Goal: Transaction & Acquisition: Purchase product/service

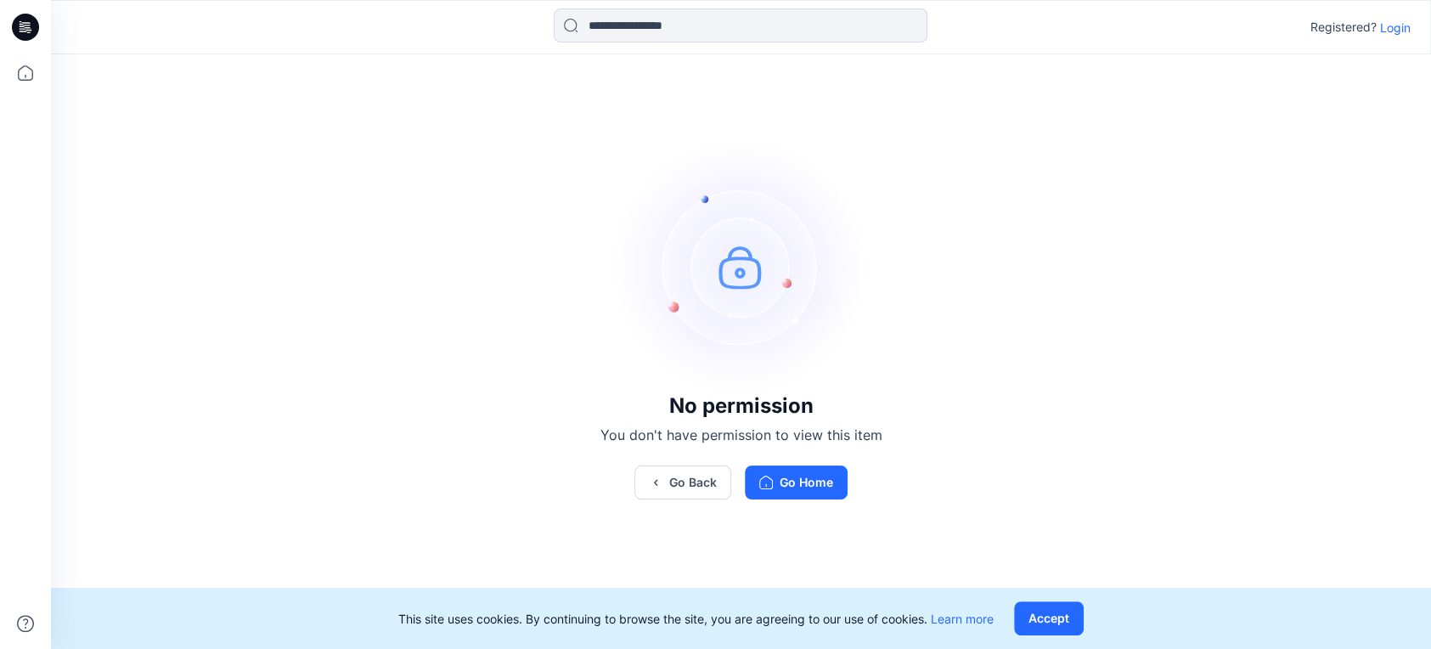
click at [1402, 27] on p "Login" at bounding box center [1395, 28] width 31 height 18
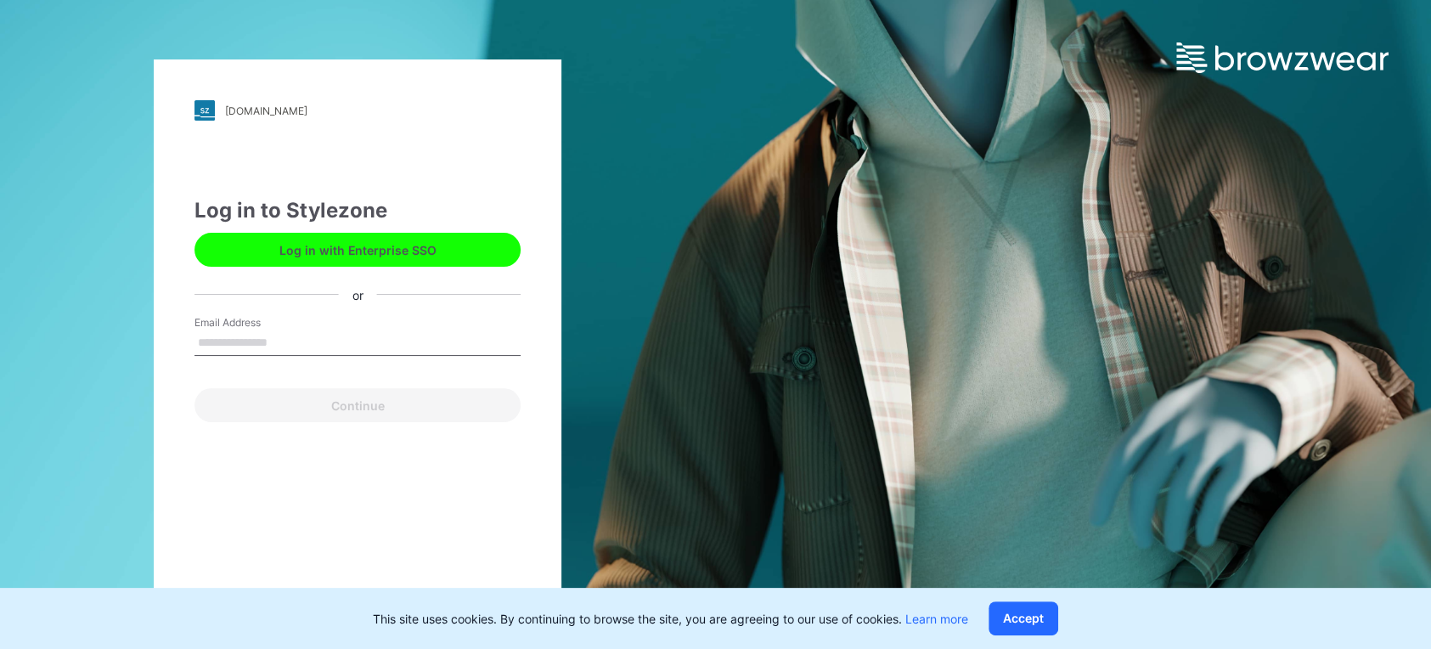
type input "**********"
click at [358, 395] on button "Continue" at bounding box center [358, 405] width 326 height 34
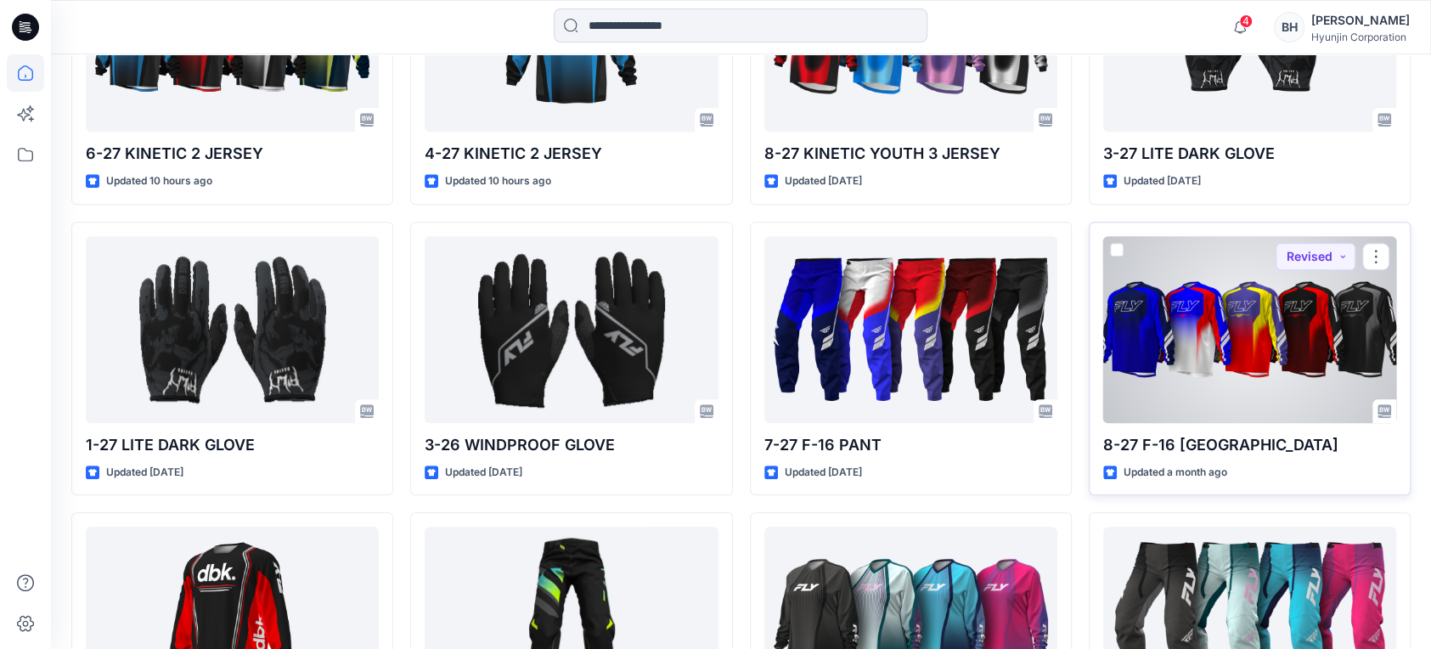
scroll to position [934, 0]
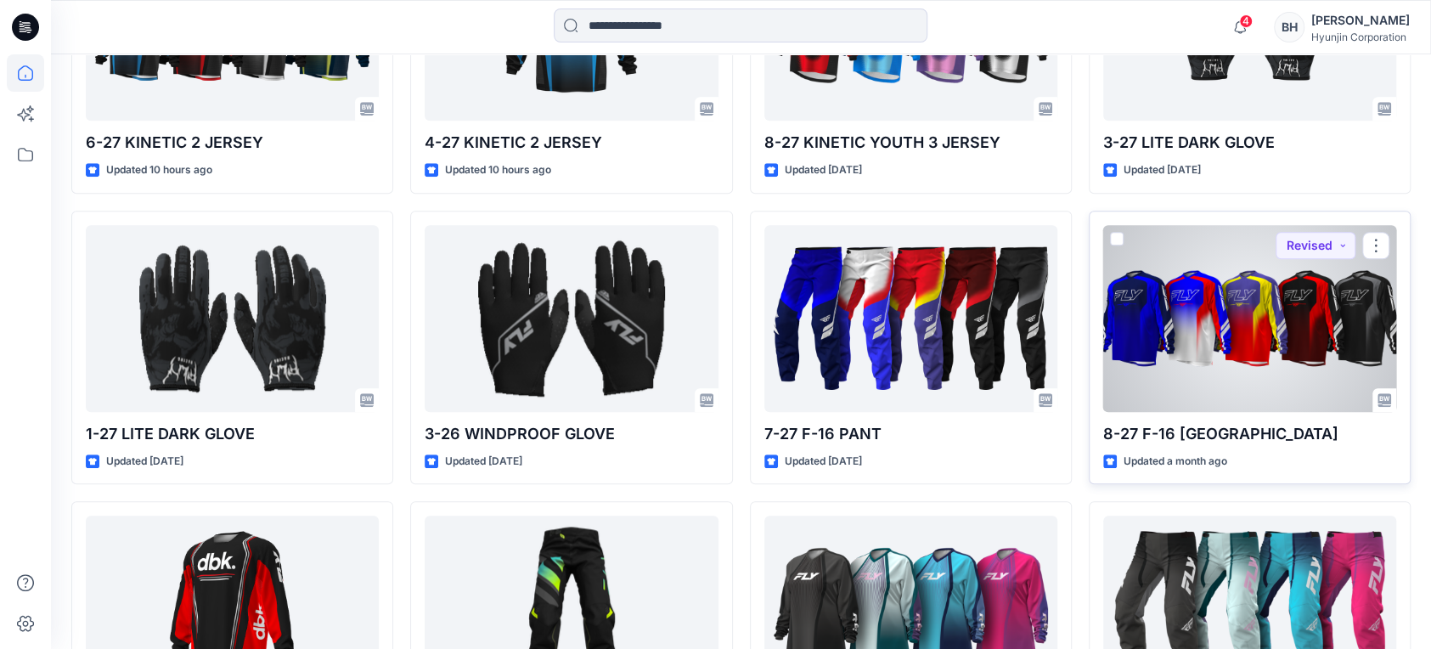
click at [1196, 249] on div at bounding box center [1250, 318] width 293 height 187
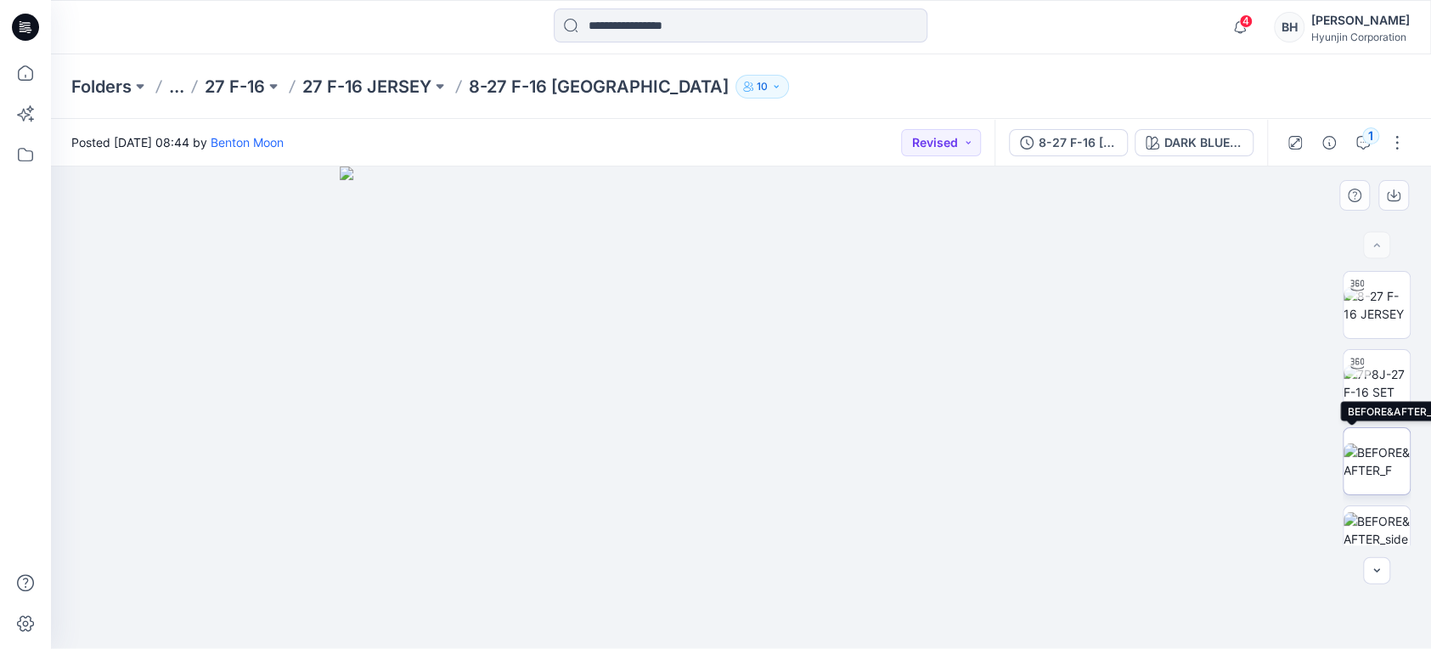
click at [1373, 460] on img at bounding box center [1377, 461] width 66 height 36
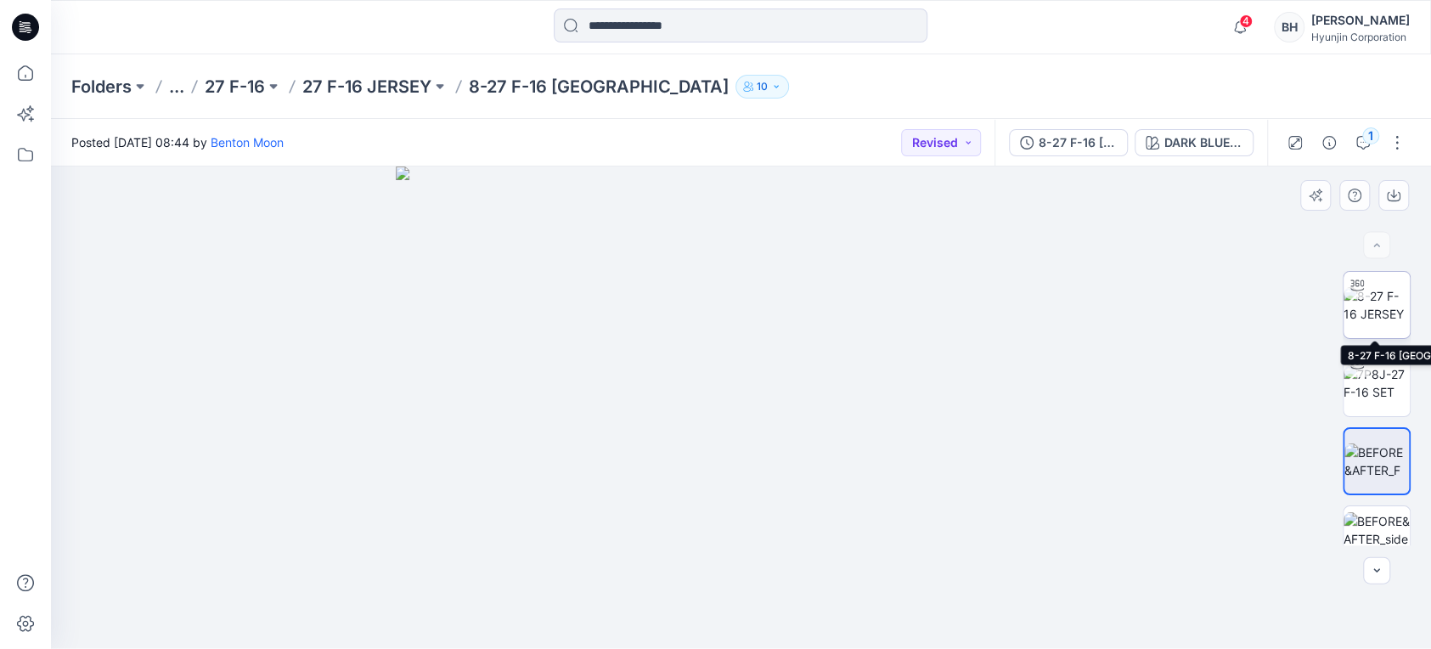
click at [1373, 311] on img at bounding box center [1377, 305] width 66 height 36
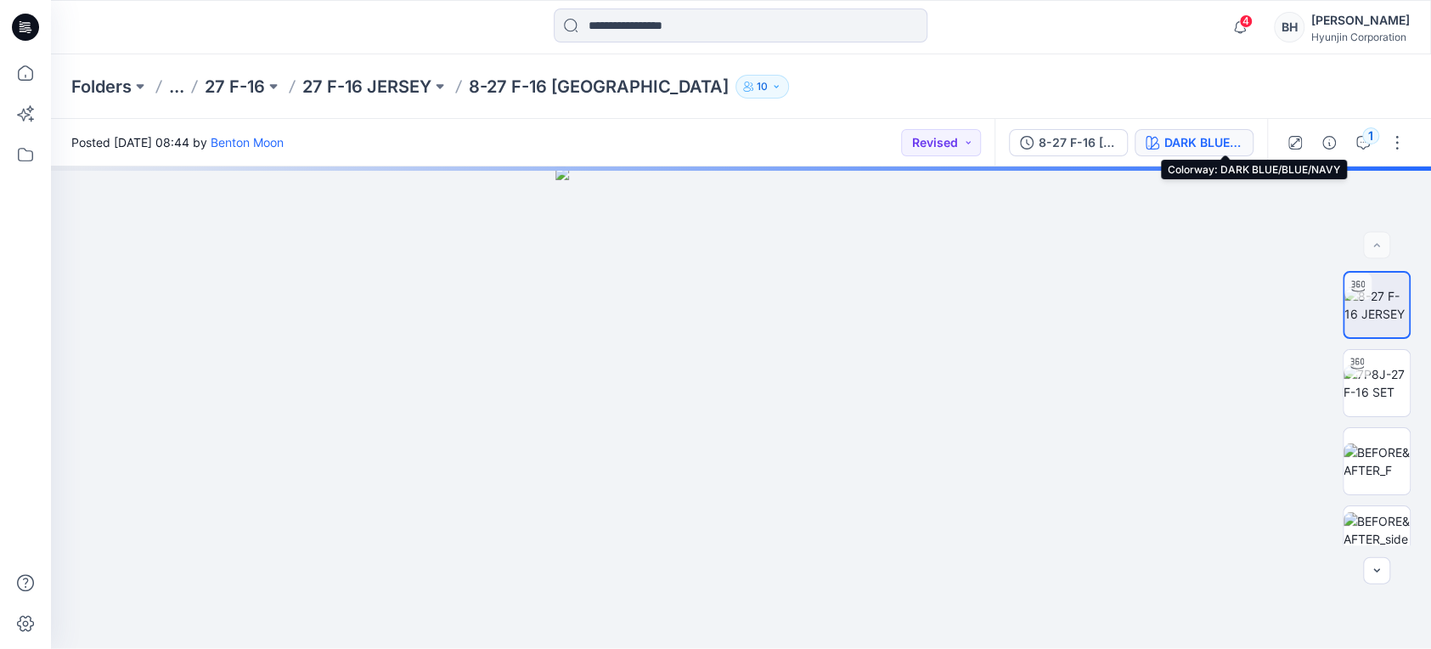
click at [1228, 140] on div "DARK BLUE/BLUE/NAVY" at bounding box center [1204, 142] width 78 height 19
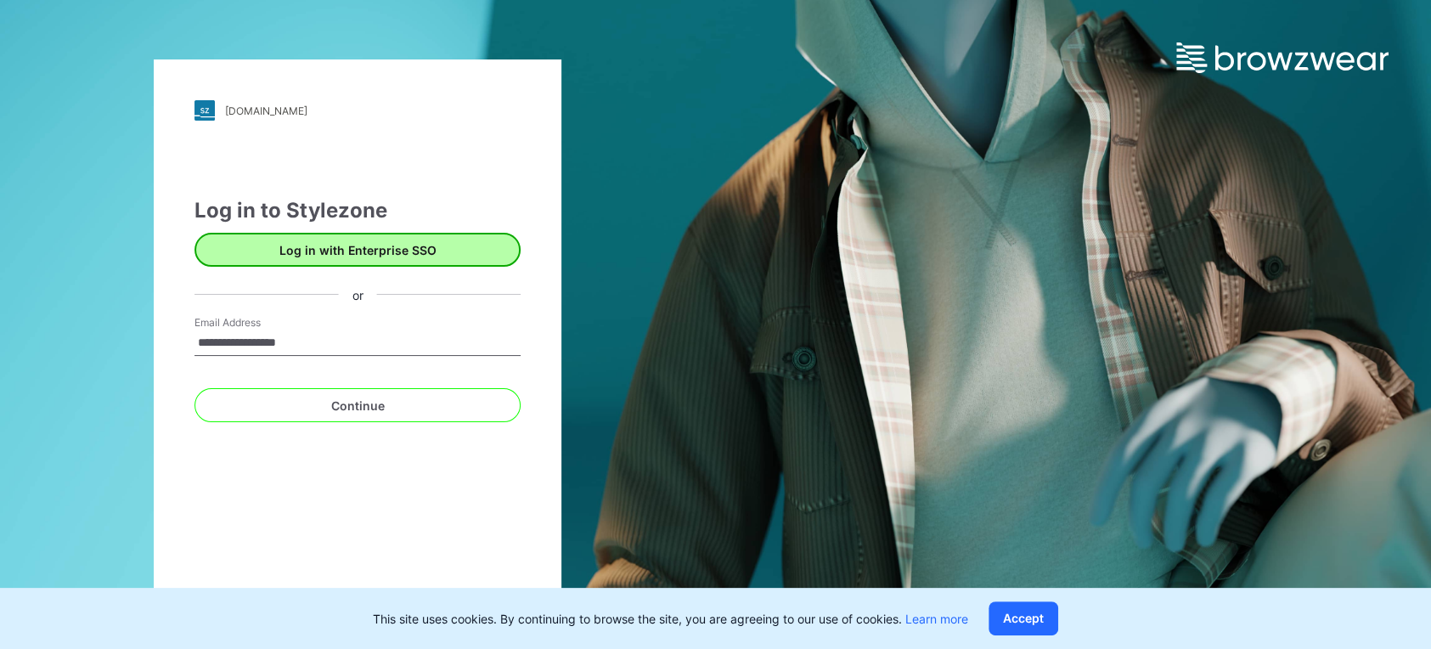
click at [432, 244] on button "Log in with Enterprise SSO" at bounding box center [358, 250] width 326 height 34
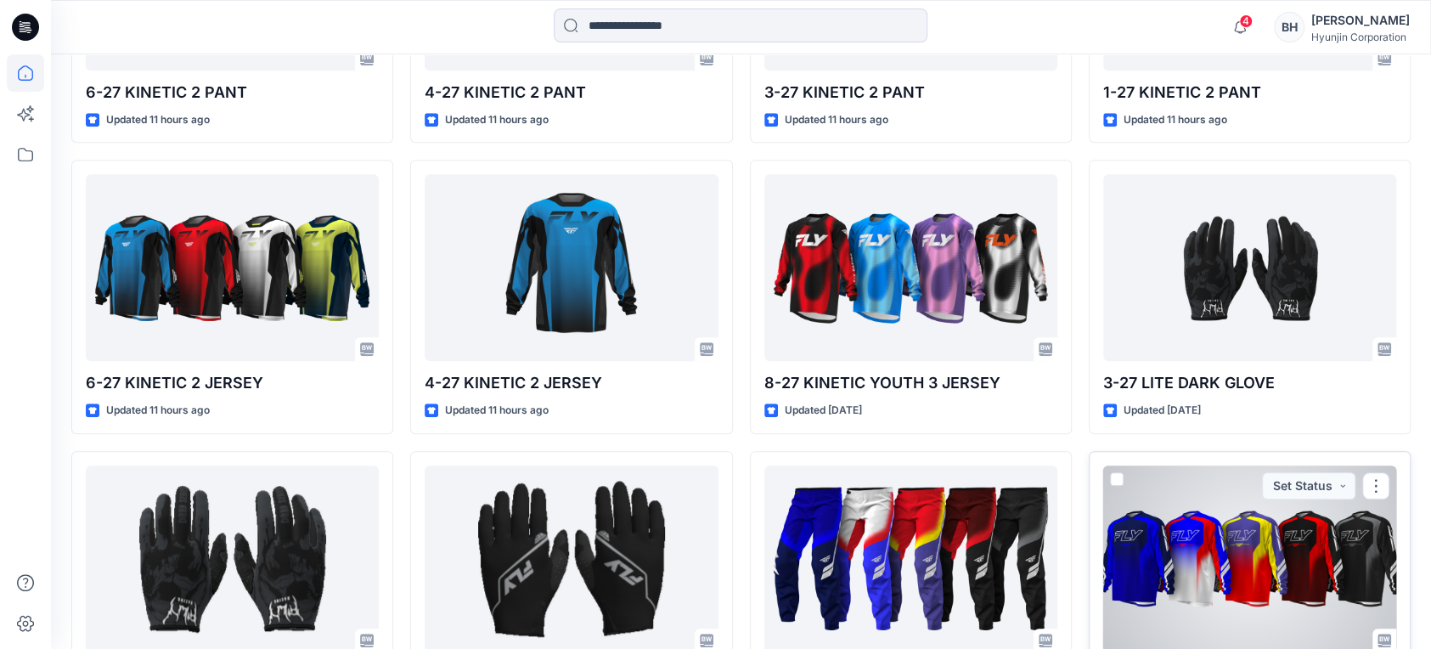
scroll to position [693, 0]
click at [1262, 466] on div at bounding box center [1250, 559] width 293 height 187
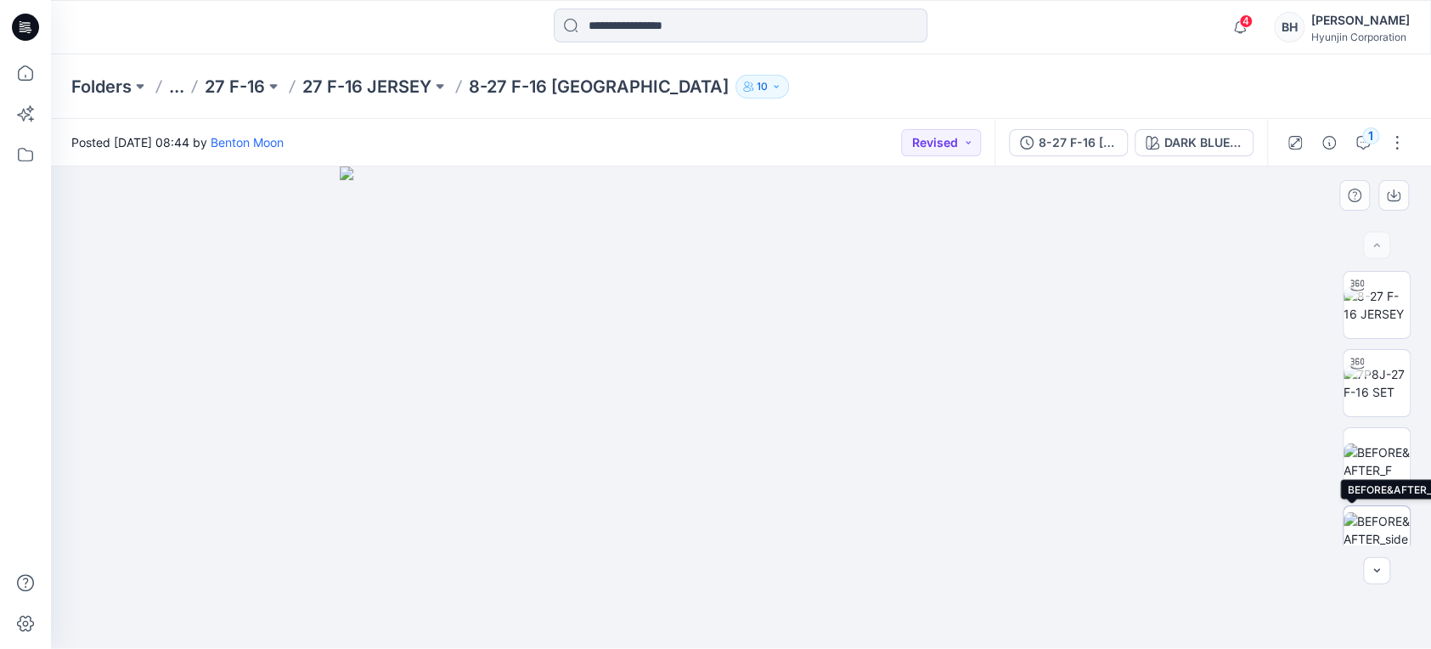
click at [1368, 532] on img at bounding box center [1377, 539] width 66 height 54
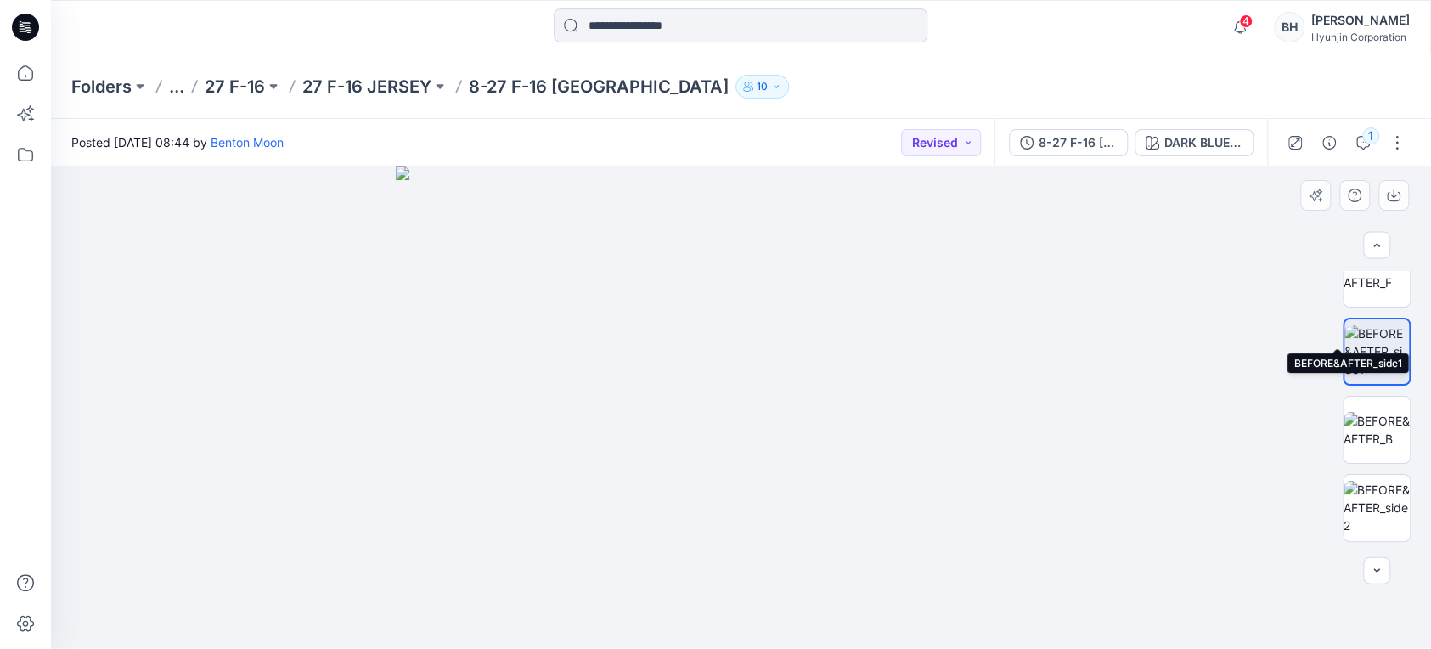
scroll to position [227, 0]
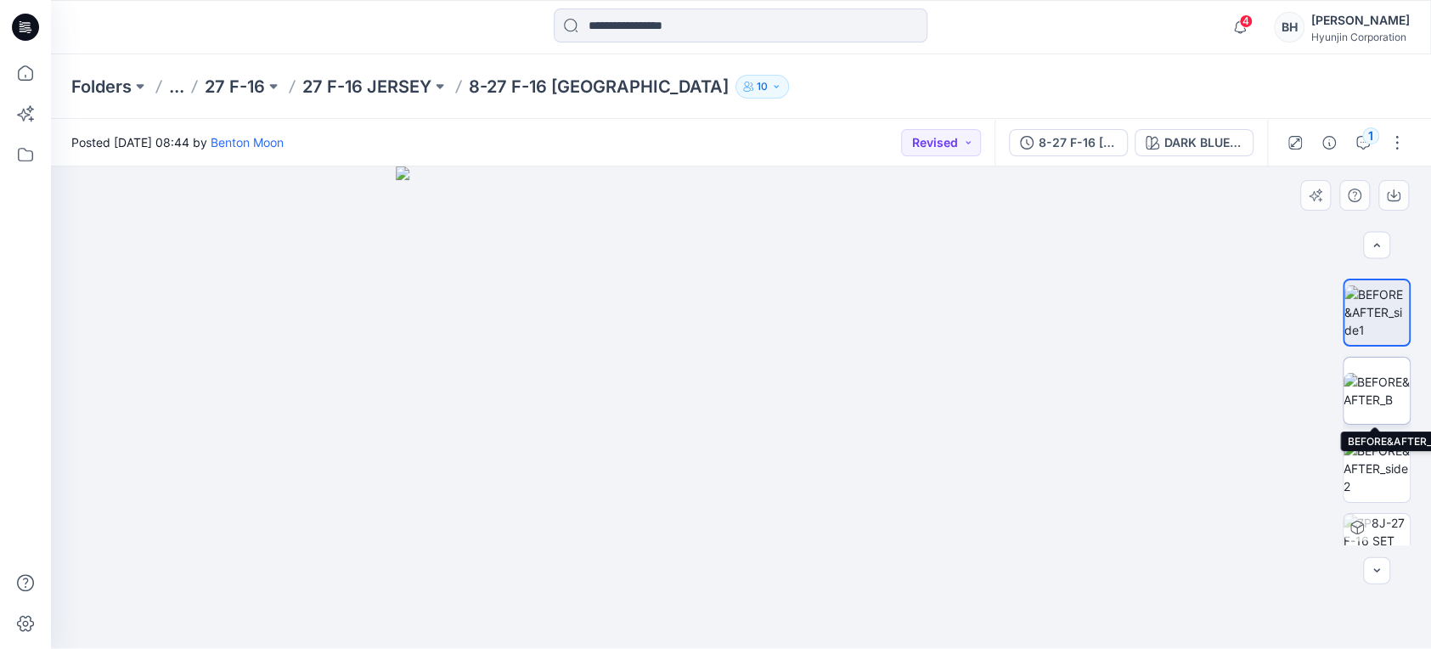
click at [1392, 392] on img at bounding box center [1377, 391] width 66 height 36
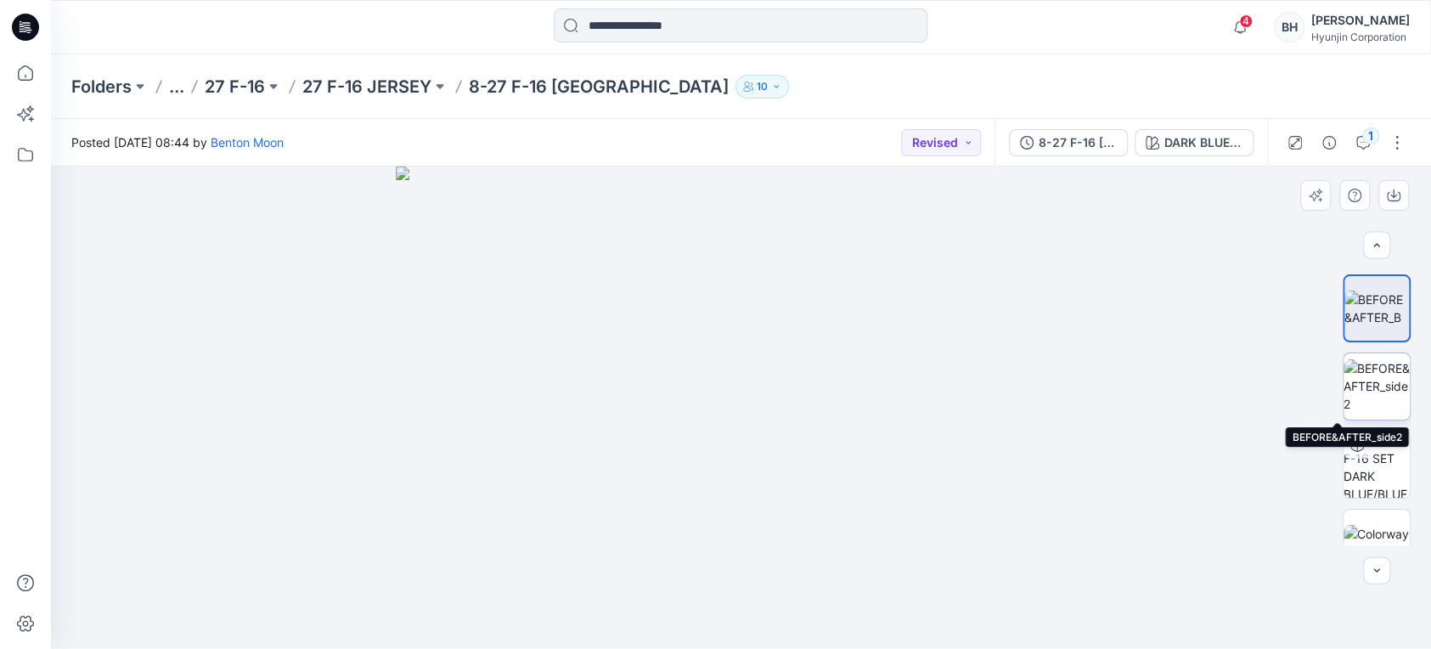
scroll to position [0, 0]
click at [1380, 386] on img at bounding box center [1377, 389] width 66 height 54
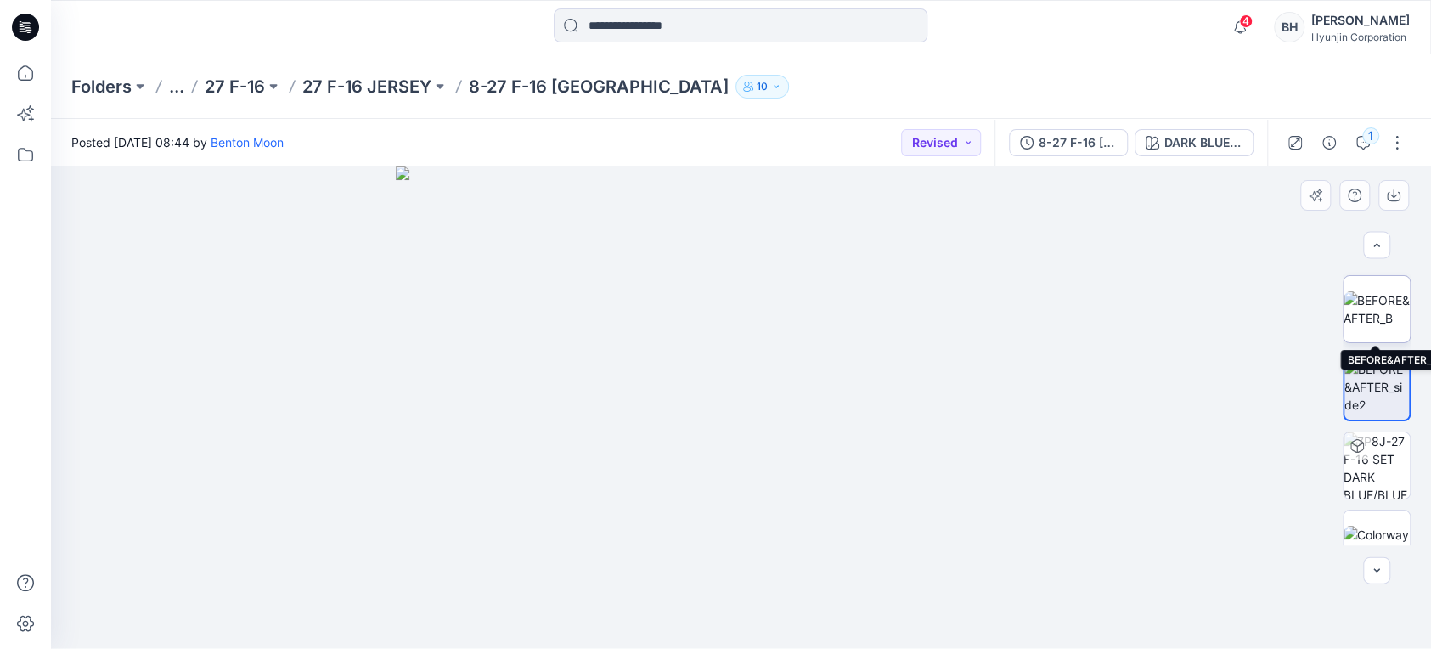
click at [1373, 313] on img at bounding box center [1377, 309] width 66 height 36
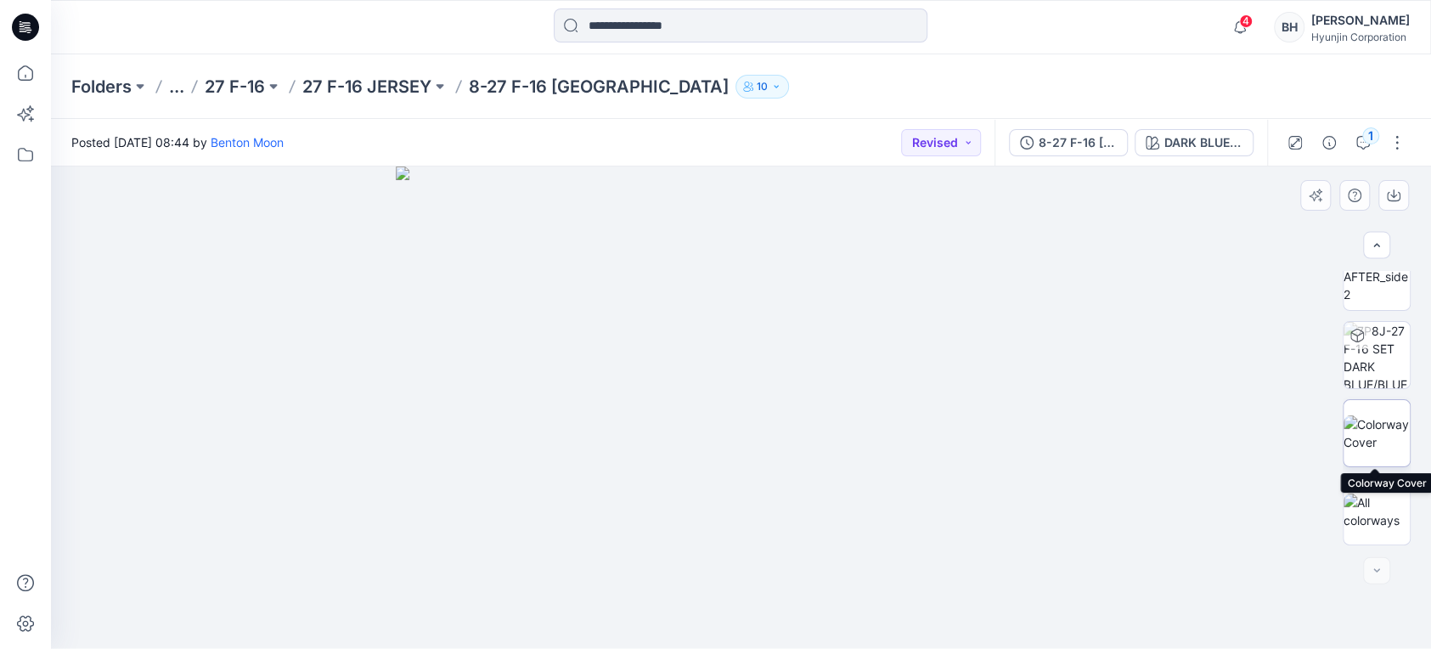
click at [1379, 431] on img at bounding box center [1377, 433] width 66 height 36
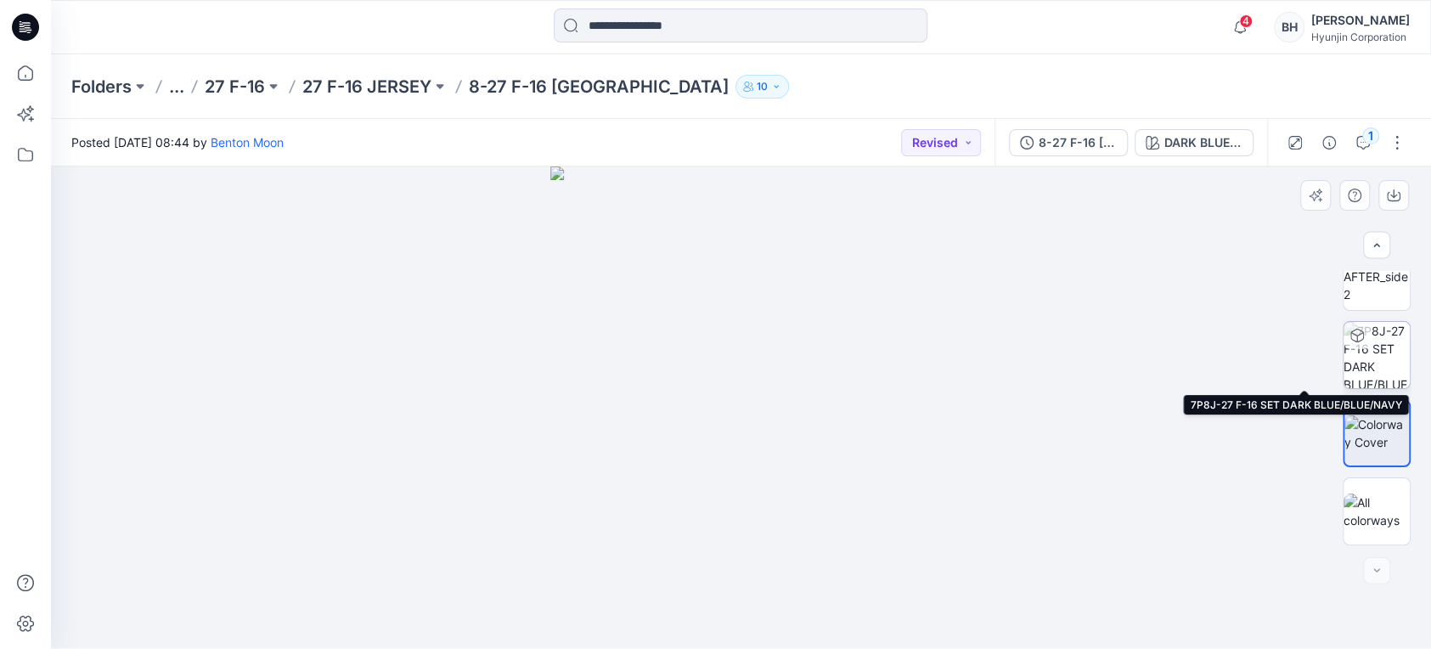
click at [1379, 357] on img at bounding box center [1377, 355] width 66 height 66
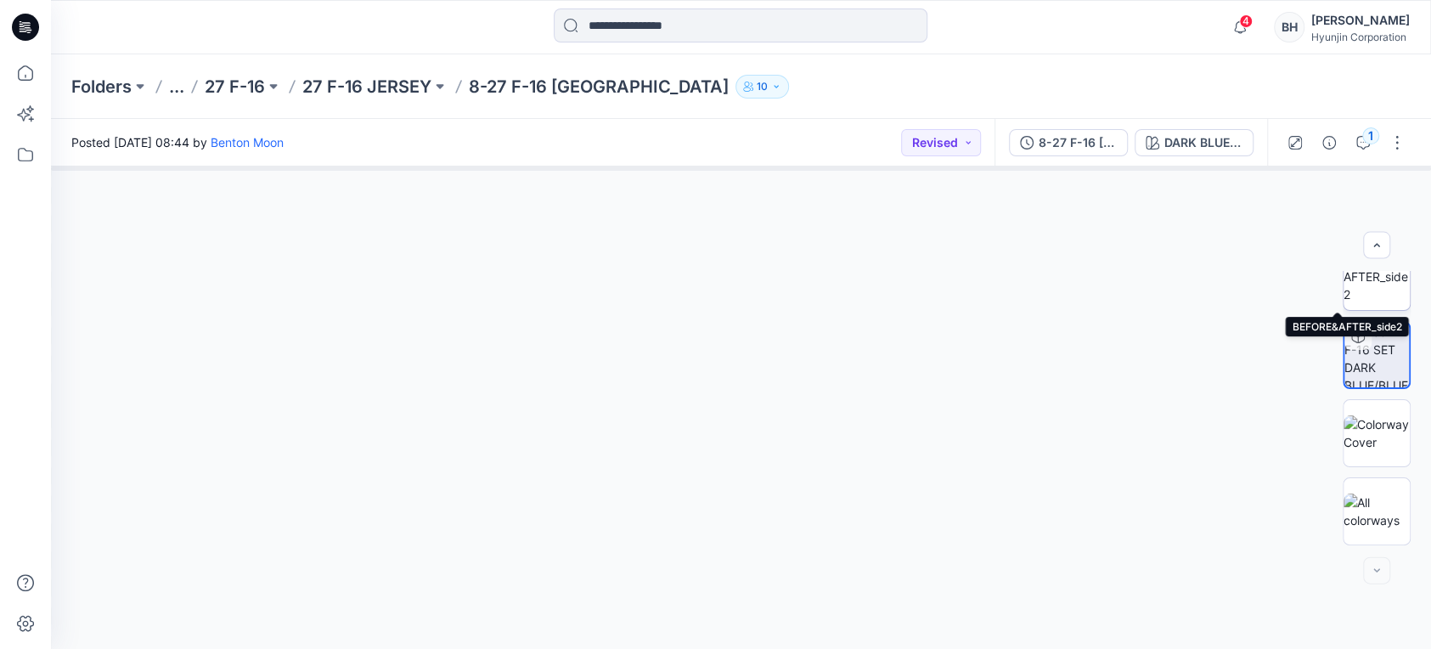
click at [1380, 287] on img at bounding box center [1377, 277] width 66 height 54
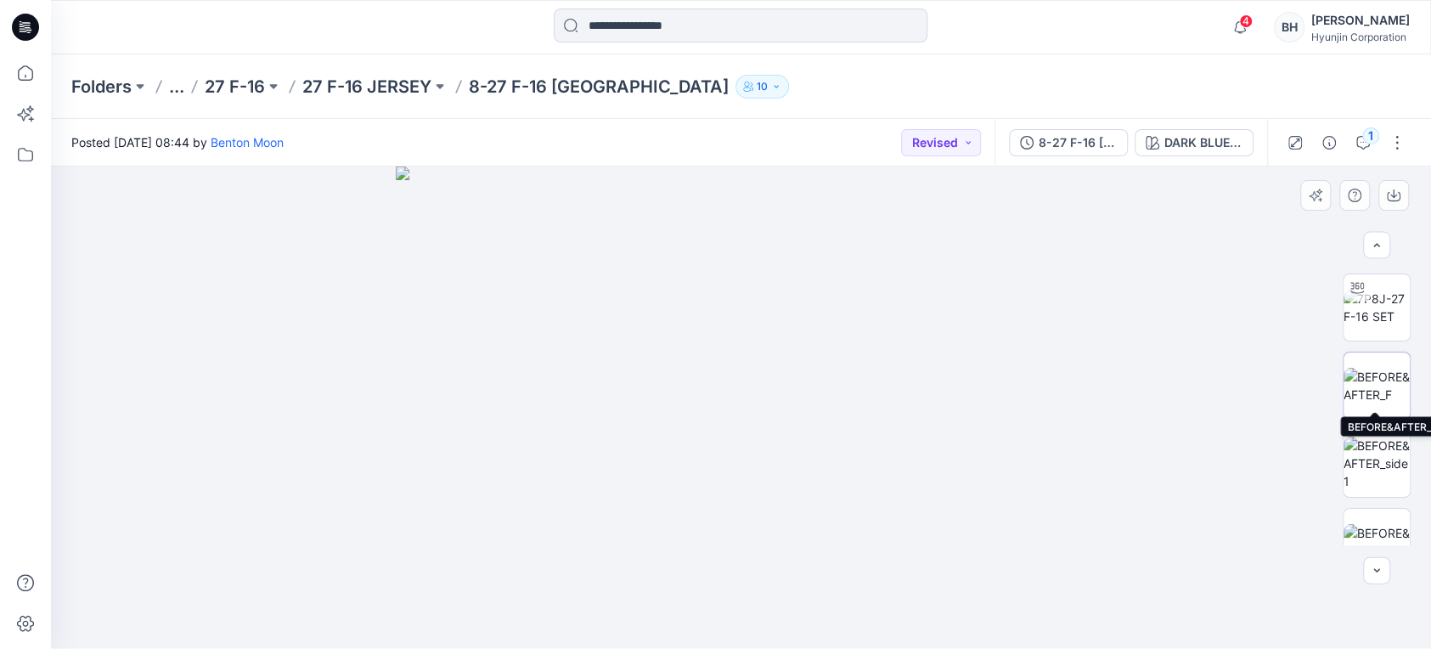
scroll to position [92, 0]
click at [1375, 354] on img at bounding box center [1377, 370] width 66 height 36
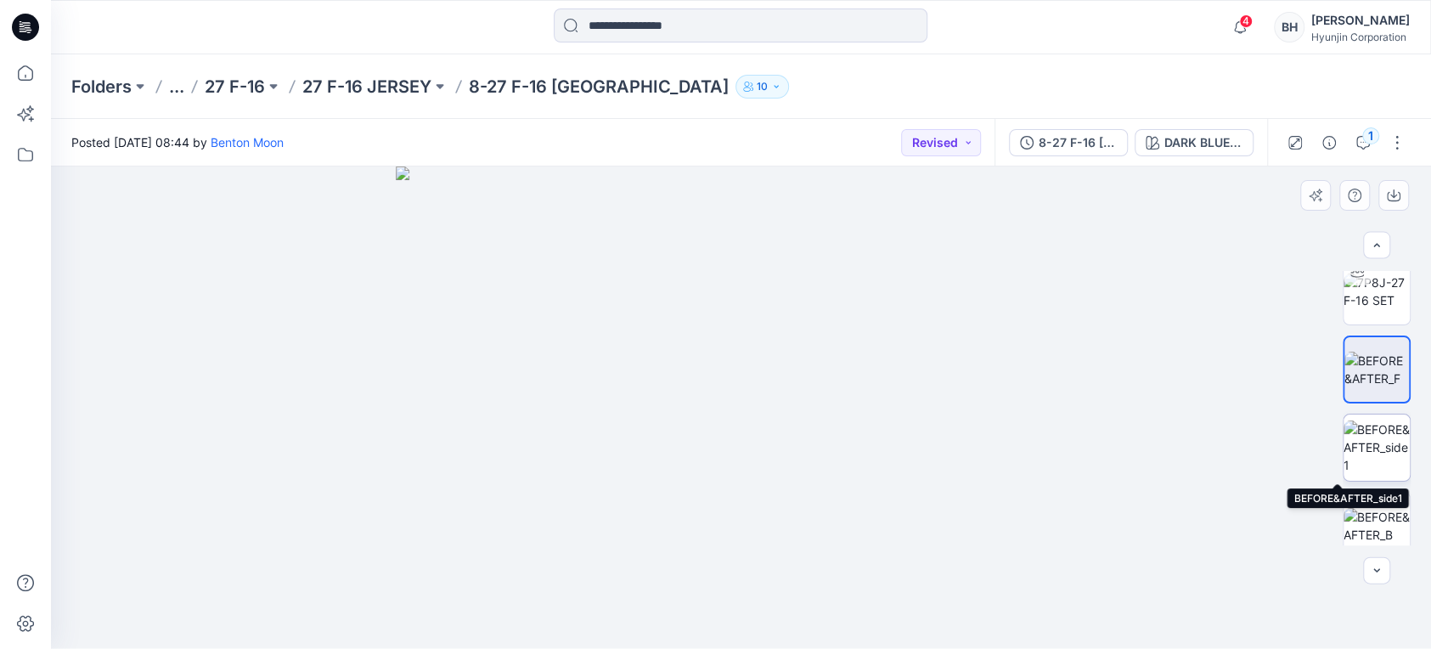
click at [1375, 433] on img at bounding box center [1377, 448] width 66 height 54
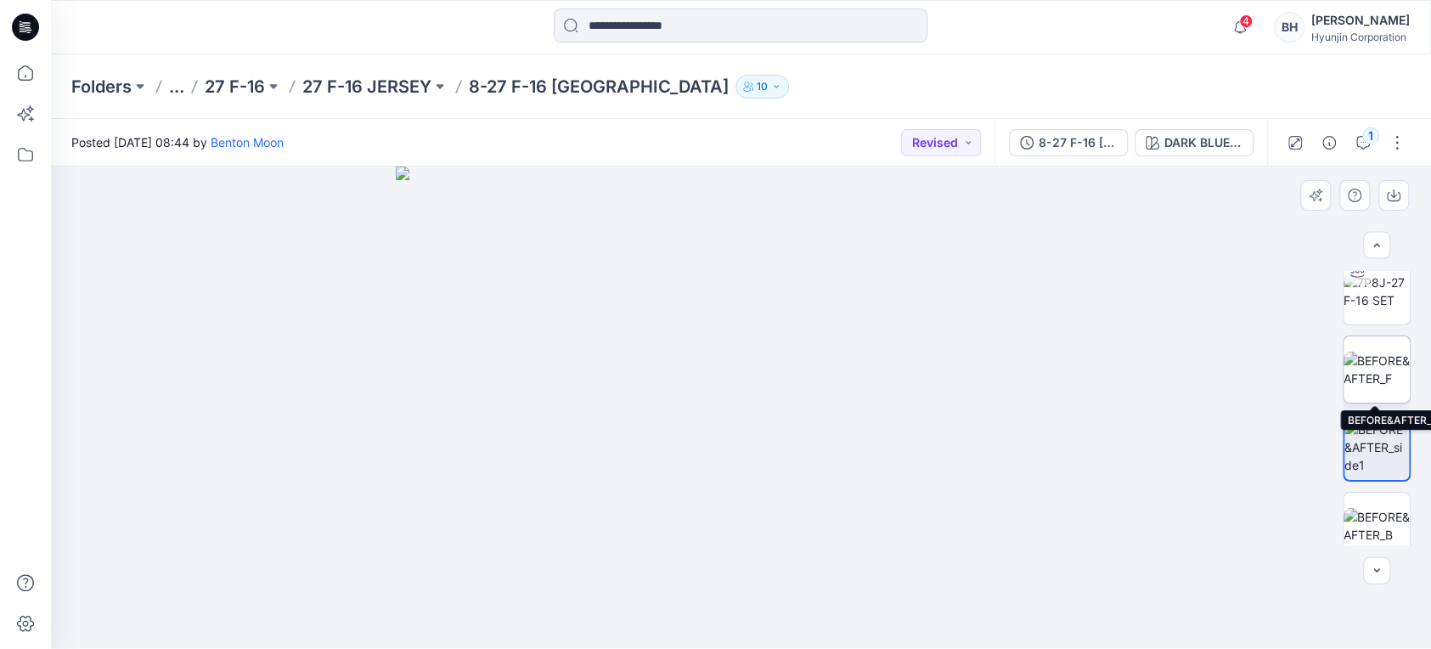
click at [1375, 352] on img at bounding box center [1377, 370] width 66 height 36
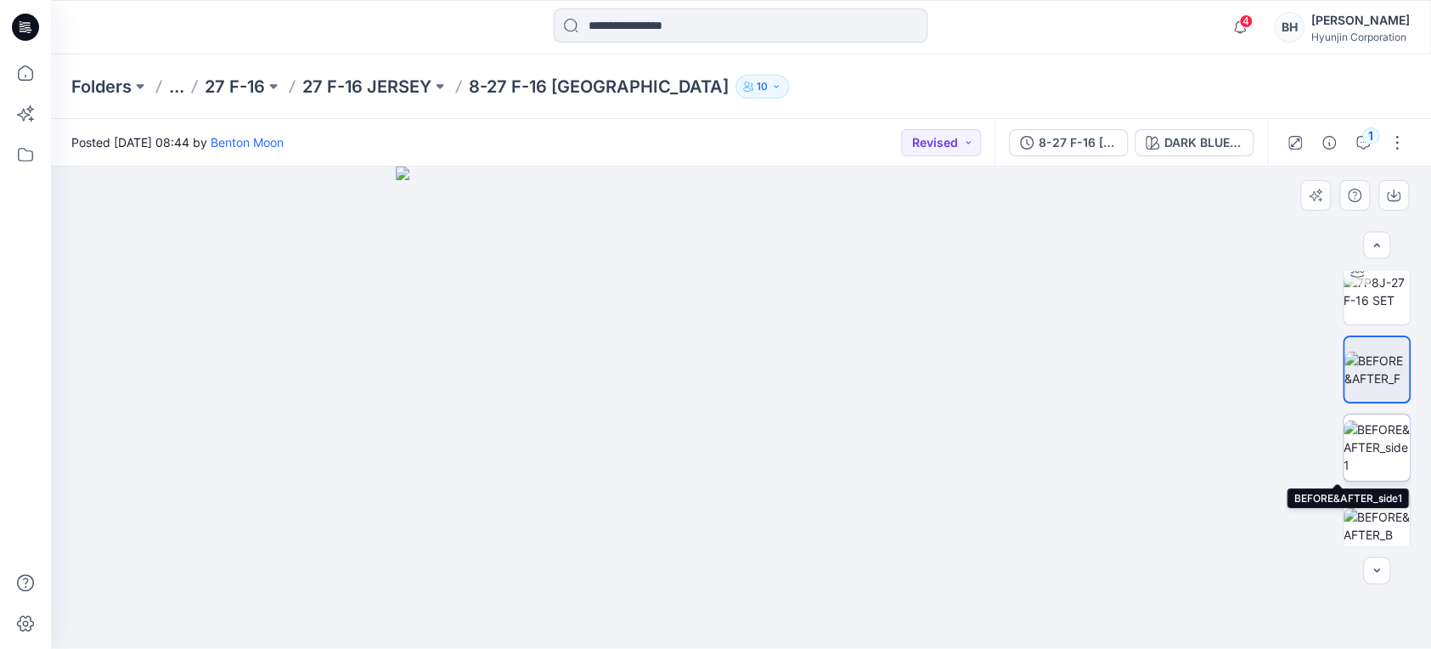
click at [1375, 441] on img at bounding box center [1377, 448] width 66 height 54
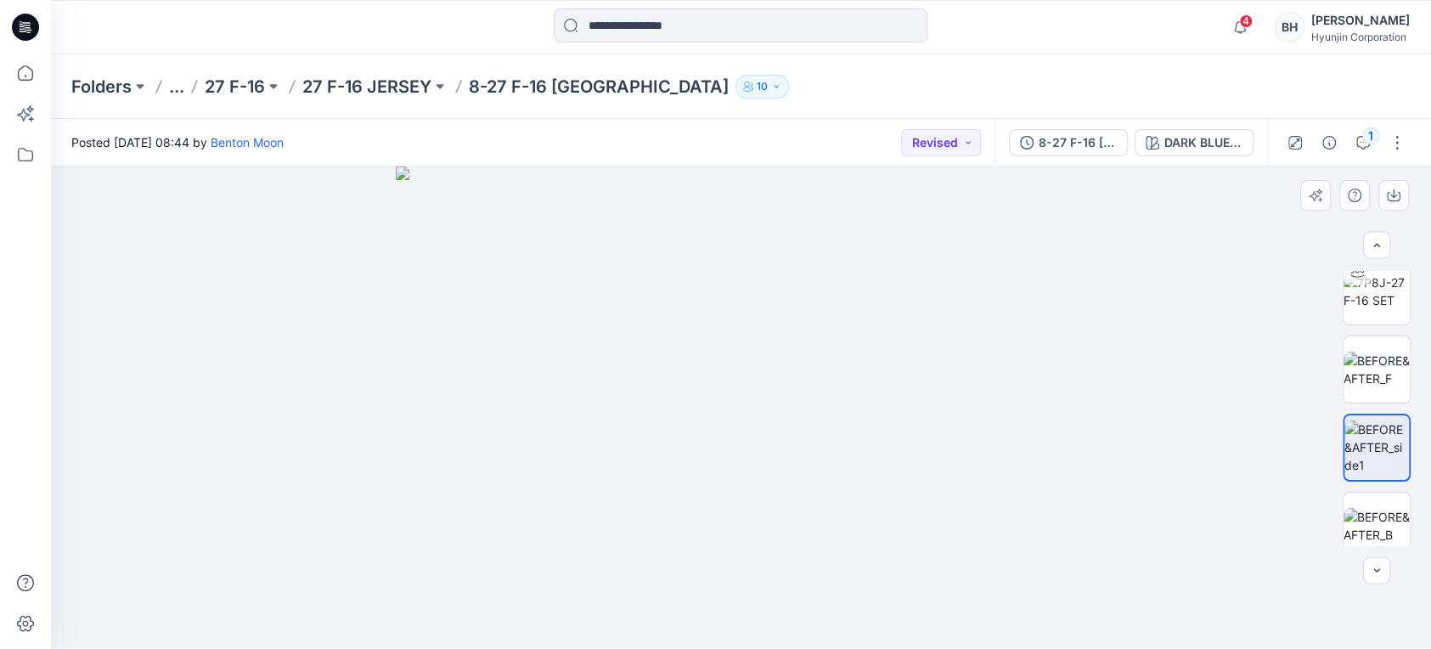
scroll to position [194, 0]
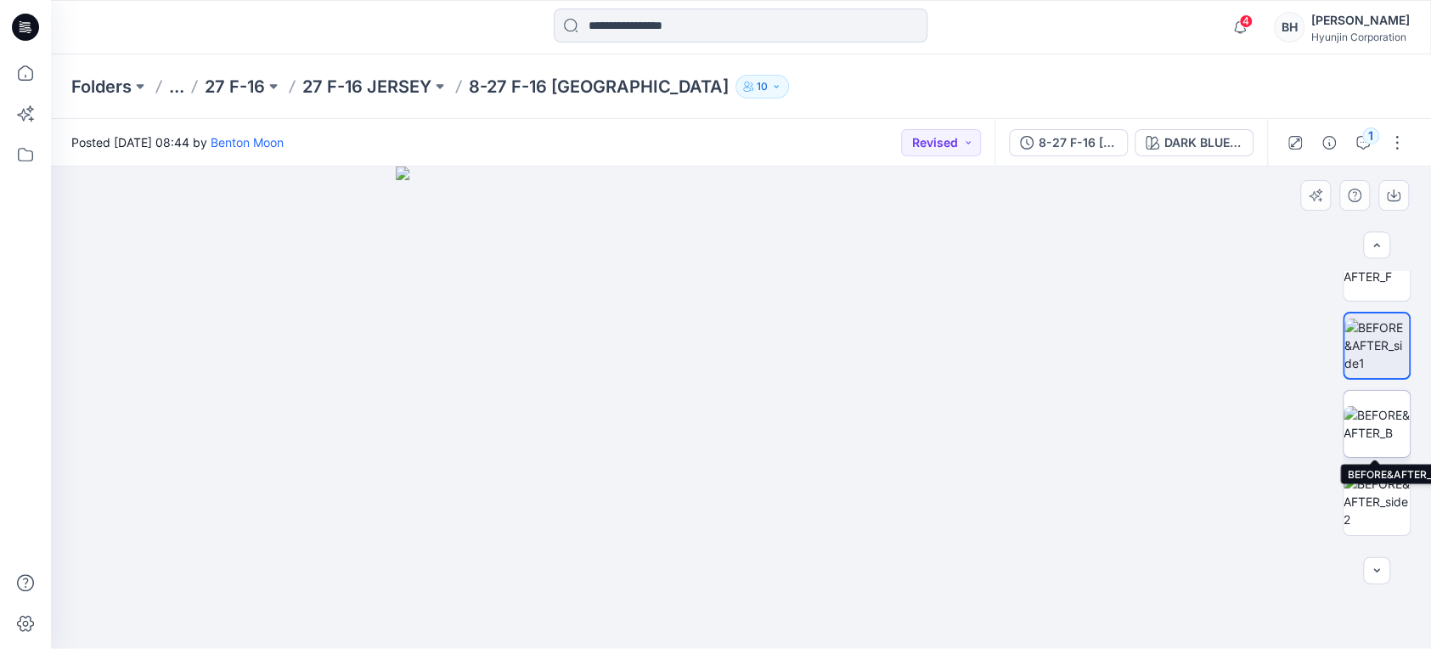
click at [1375, 432] on img at bounding box center [1377, 424] width 66 height 36
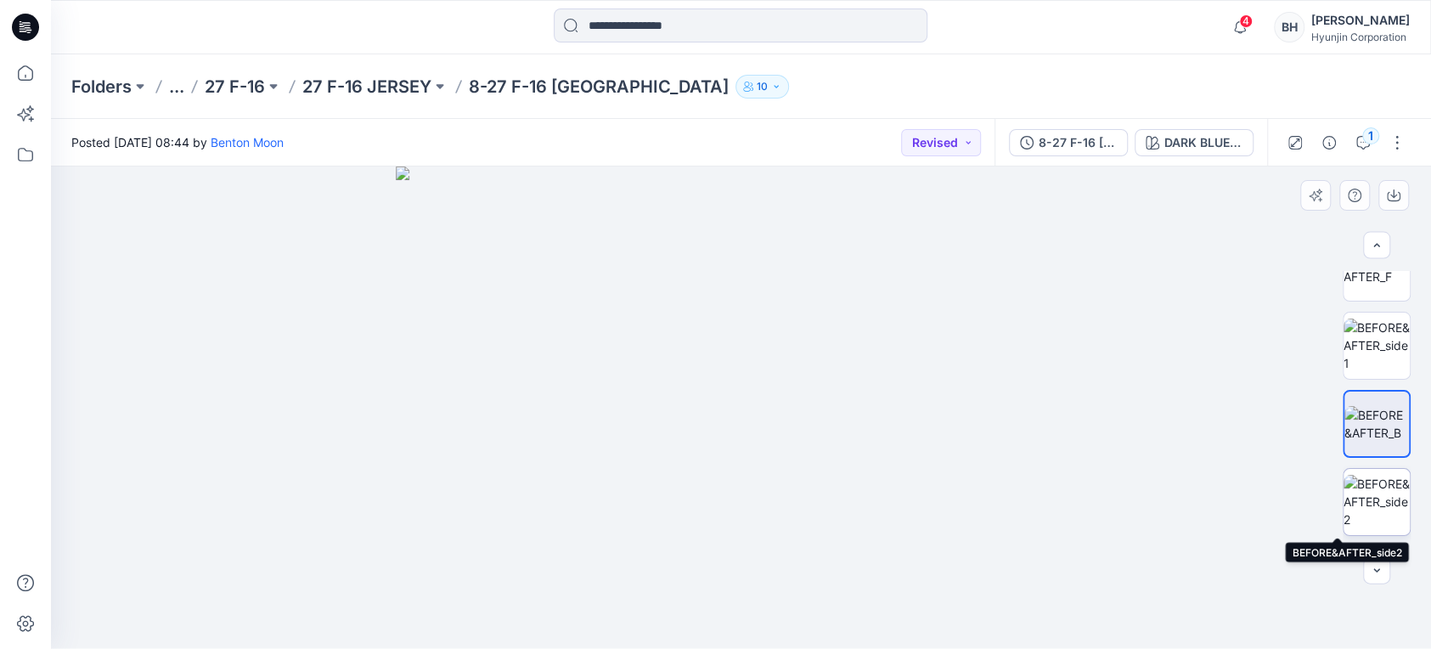
click at [1371, 483] on img at bounding box center [1377, 502] width 66 height 54
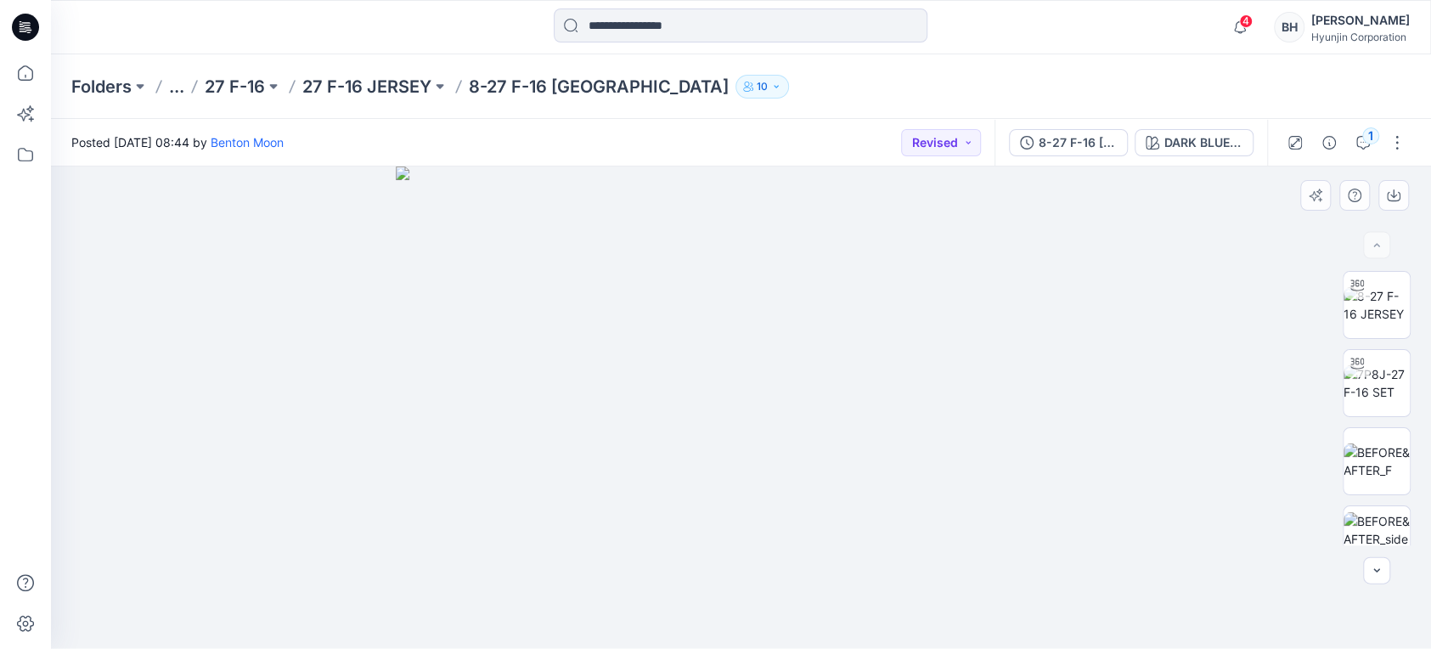
scroll to position [0, 0]
click at [1223, 138] on div "DARK BLUE/BLUE/NAVY" at bounding box center [1204, 142] width 78 height 19
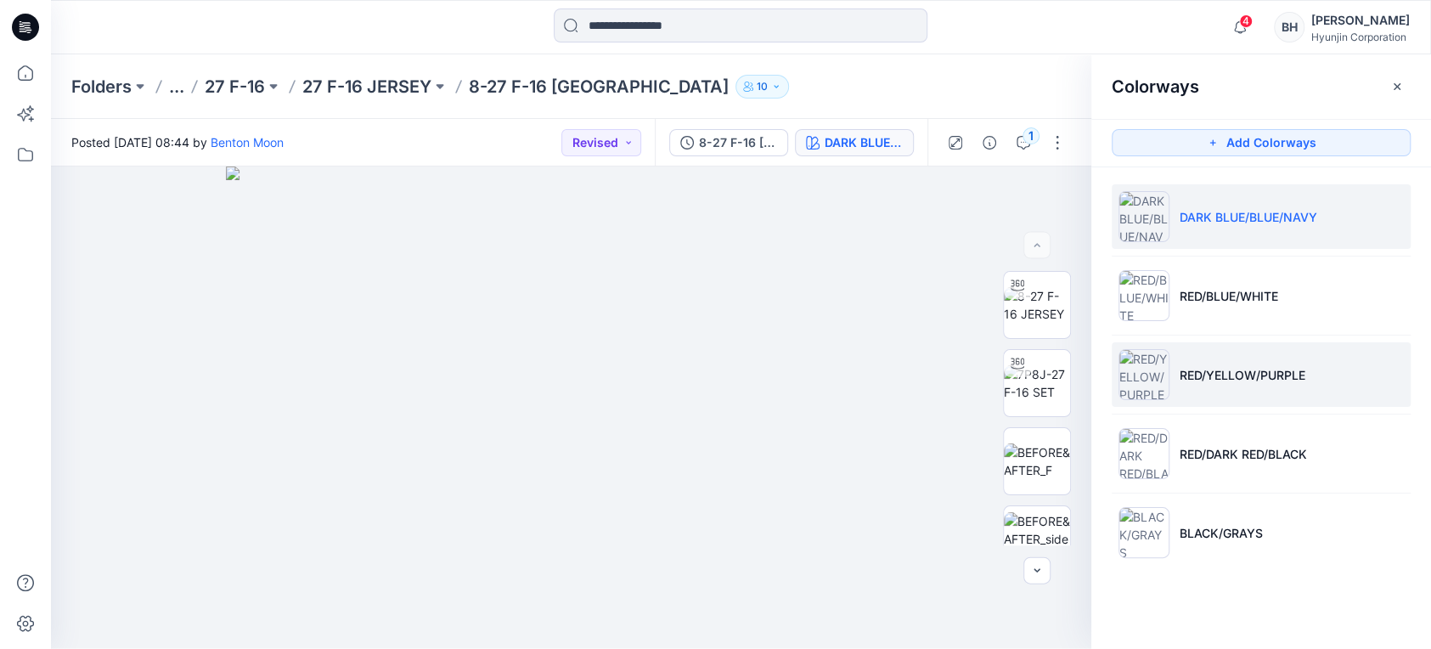
click at [1318, 365] on li "RED/YELLOW/PURPLE" at bounding box center [1261, 374] width 299 height 65
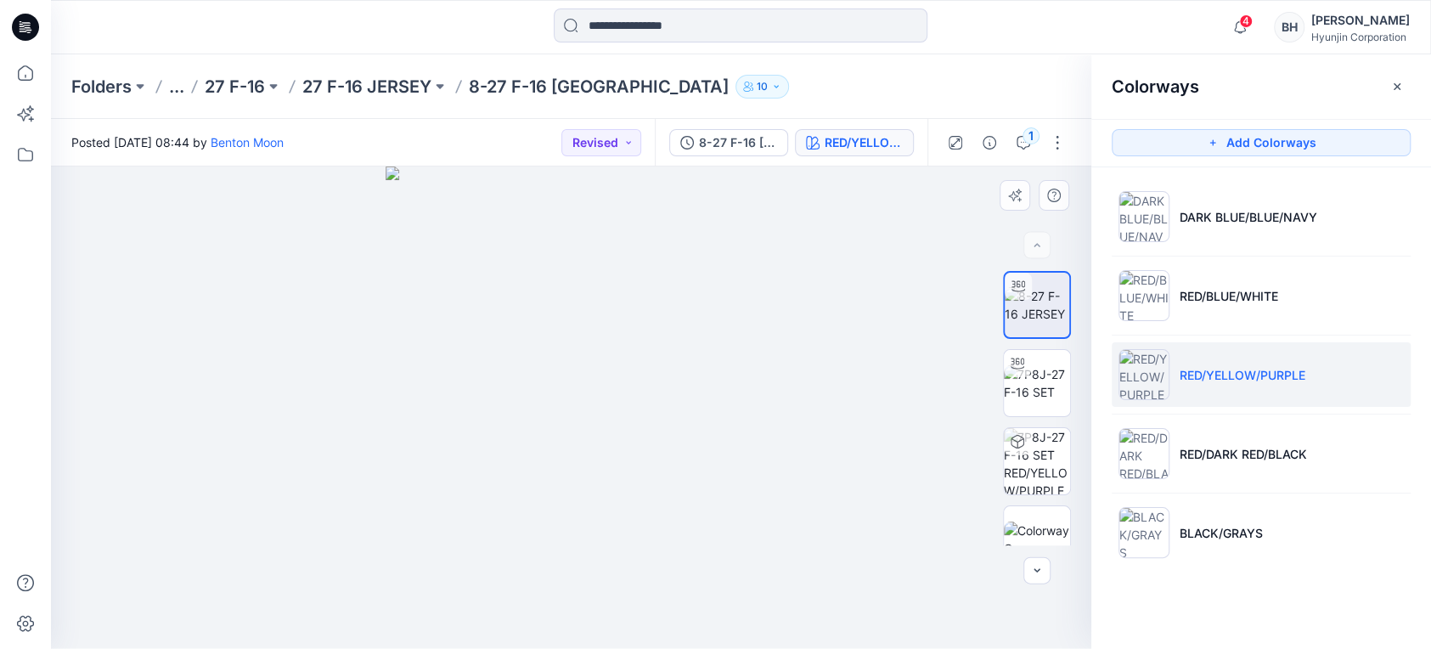
drag, startPoint x: 465, startPoint y: 333, endPoint x: 867, endPoint y: 360, distance: 402.7
click at [867, 360] on div at bounding box center [571, 408] width 1041 height 483
drag, startPoint x: 596, startPoint y: 364, endPoint x: 827, endPoint y: 360, distance: 231.9
click at [827, 360] on div at bounding box center [571, 408] width 1041 height 483
drag, startPoint x: 483, startPoint y: 319, endPoint x: 793, endPoint y: 330, distance: 311.1
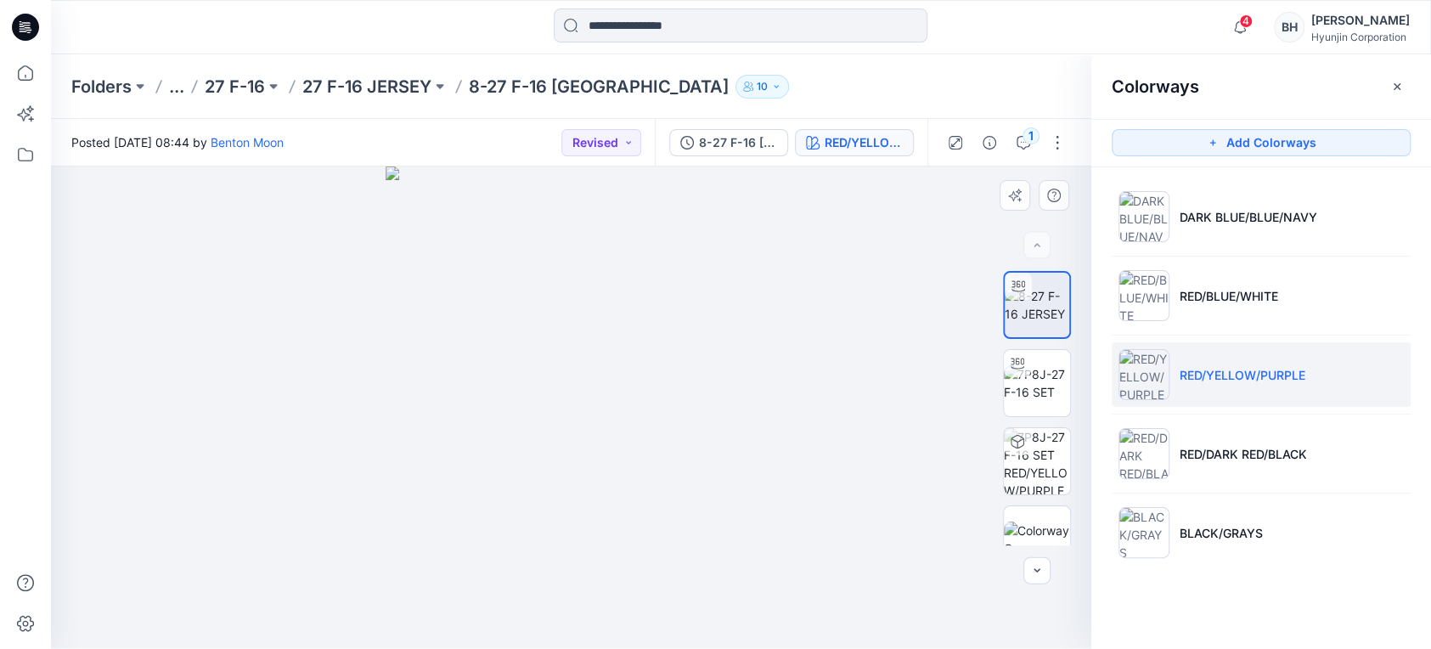
click at [793, 330] on div at bounding box center [571, 408] width 1041 height 483
drag, startPoint x: 507, startPoint y: 342, endPoint x: 723, endPoint y: 347, distance: 215.8
click at [723, 347] on div at bounding box center [571, 408] width 1041 height 483
